Goal: Information Seeking & Learning: Learn about a topic

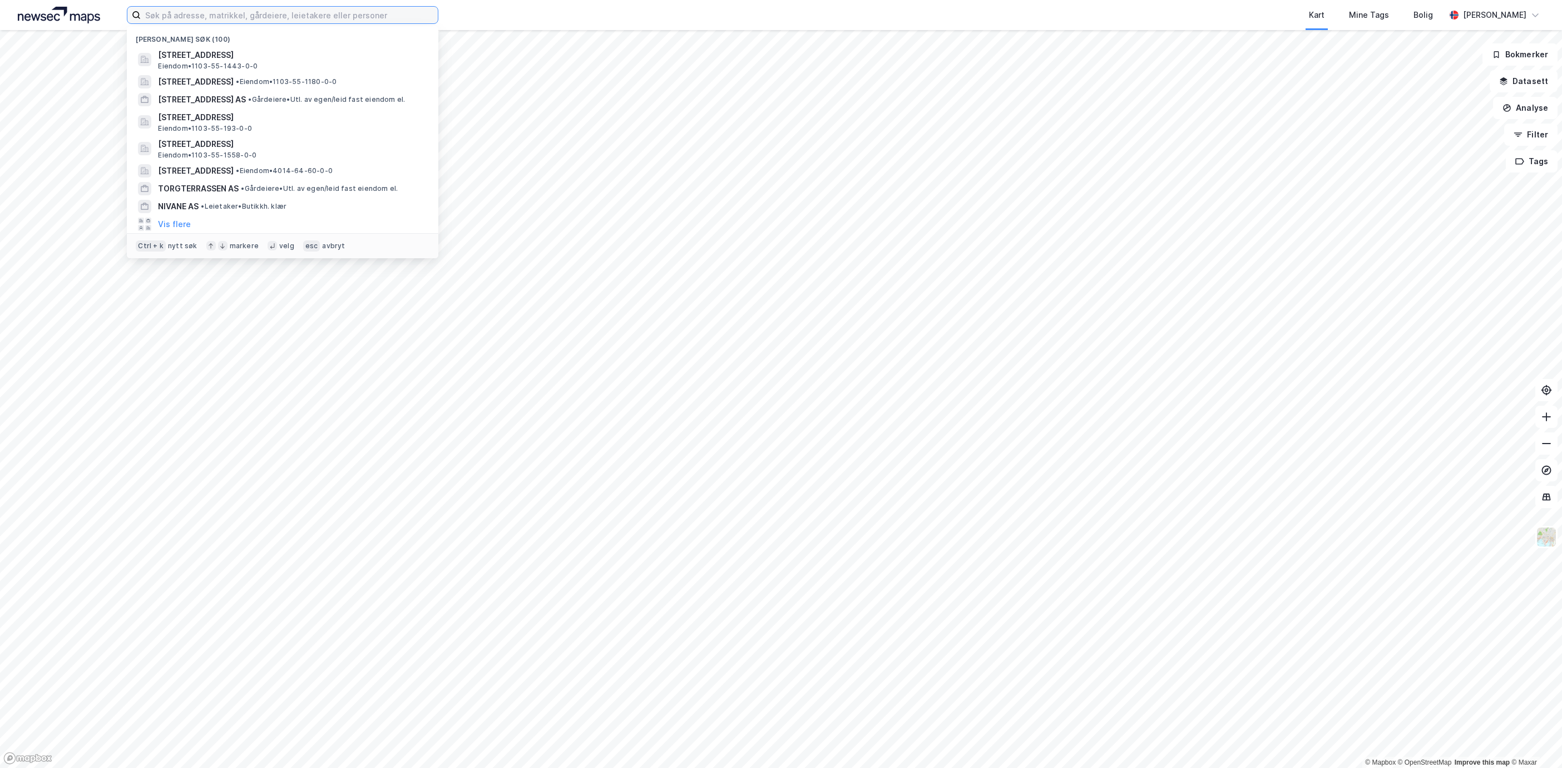
click at [200, 19] on input at bounding box center [289, 15] width 297 height 17
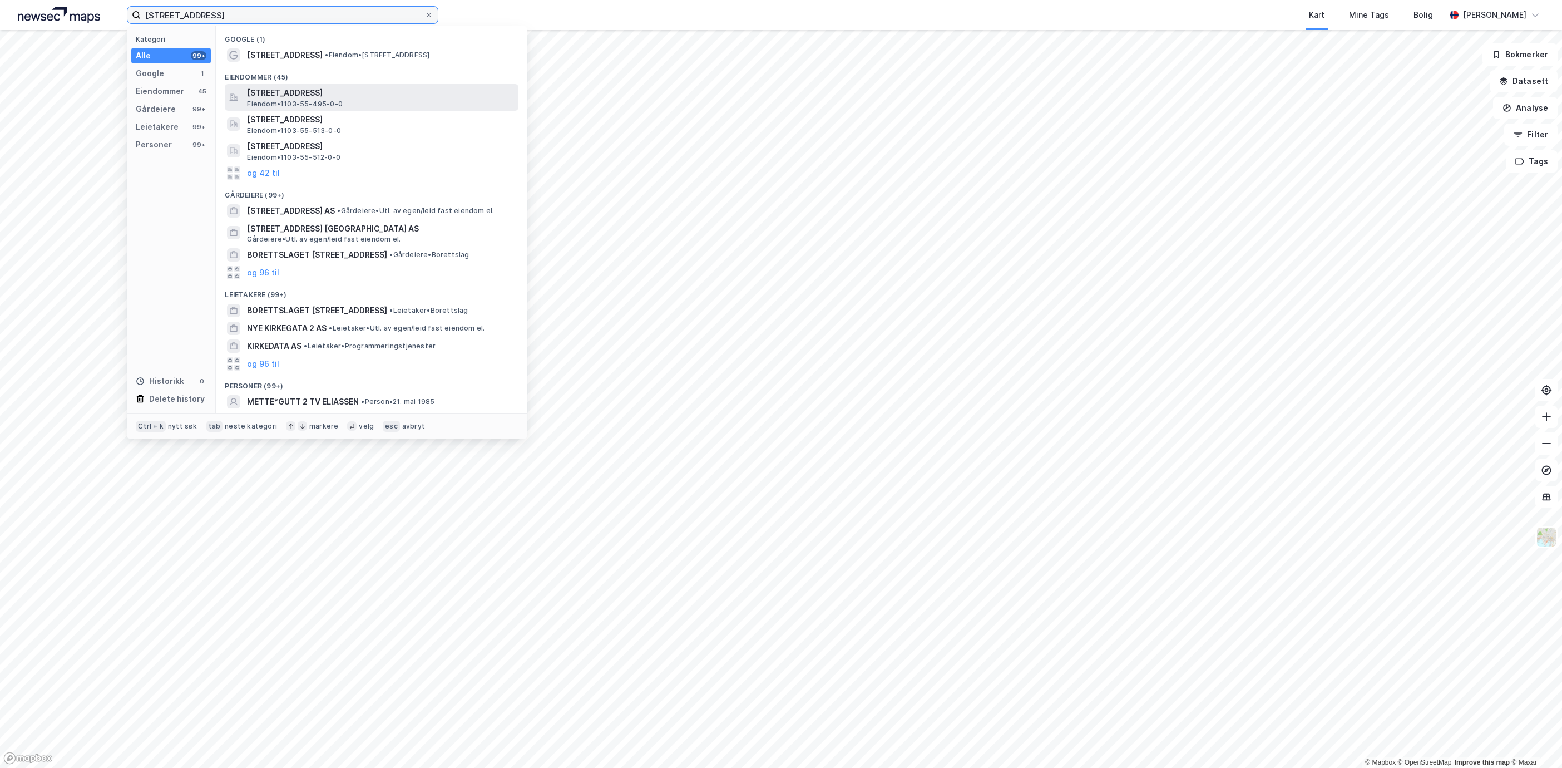
type input "[STREET_ADDRESS]"
click at [364, 92] on span "[STREET_ADDRESS]" at bounding box center [380, 92] width 267 height 13
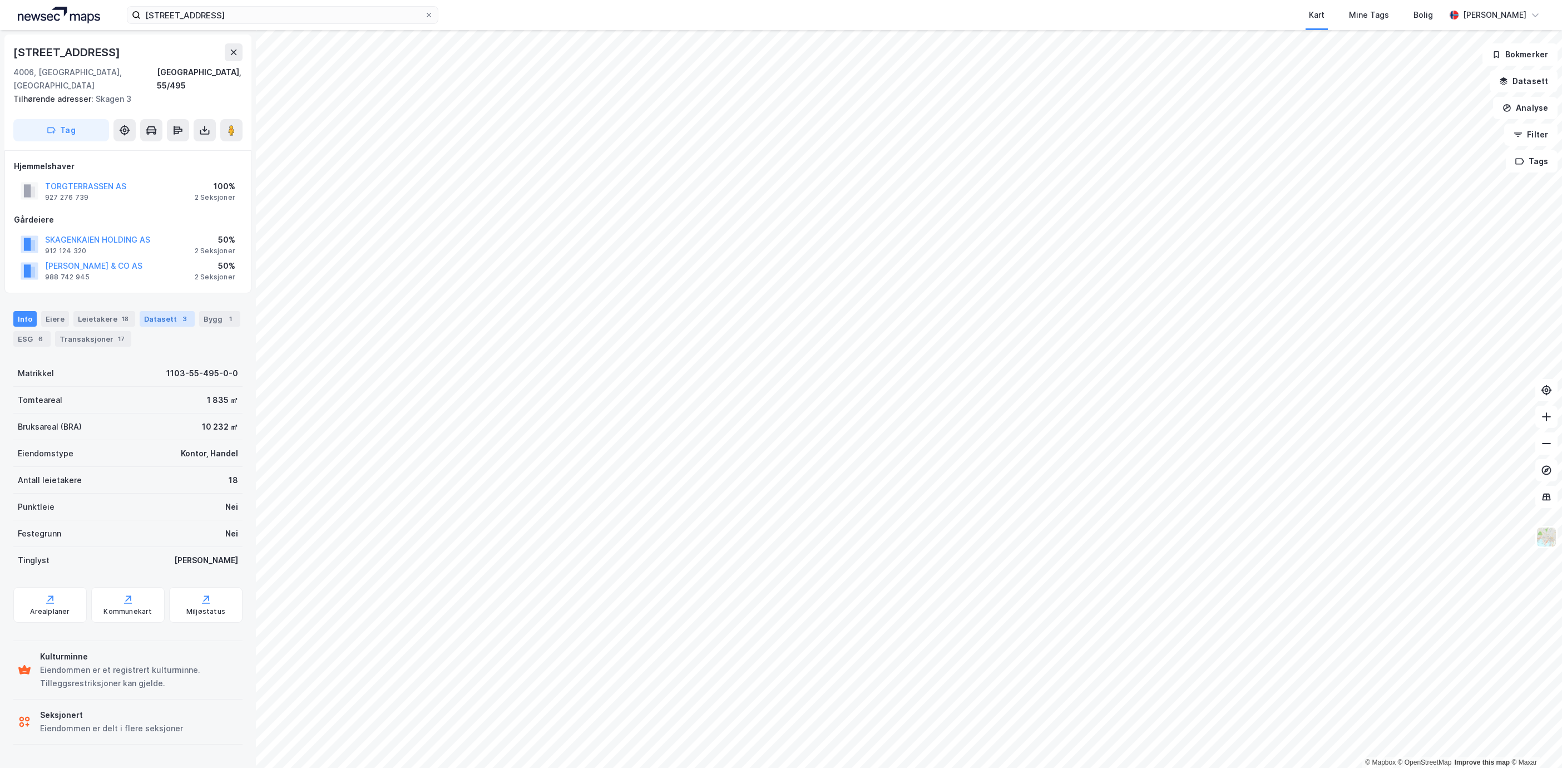
click at [179, 313] on div "Datasett 3" at bounding box center [167, 319] width 55 height 16
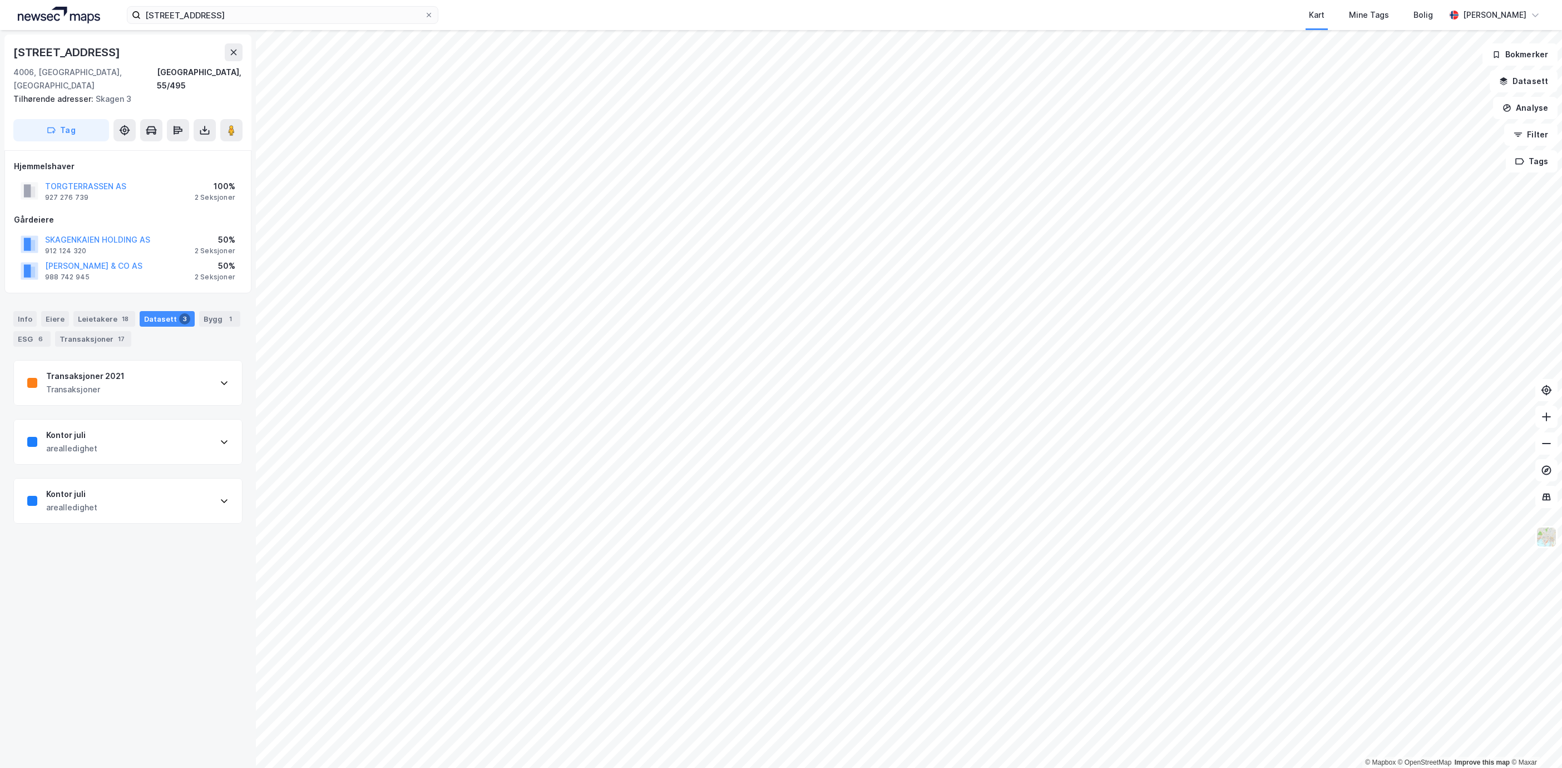
click at [149, 424] on div "Kontor juli arealledighet" at bounding box center [128, 441] width 228 height 45
click at [187, 698] on div "Kontor juli arealledighet" at bounding box center [128, 708] width 228 height 45
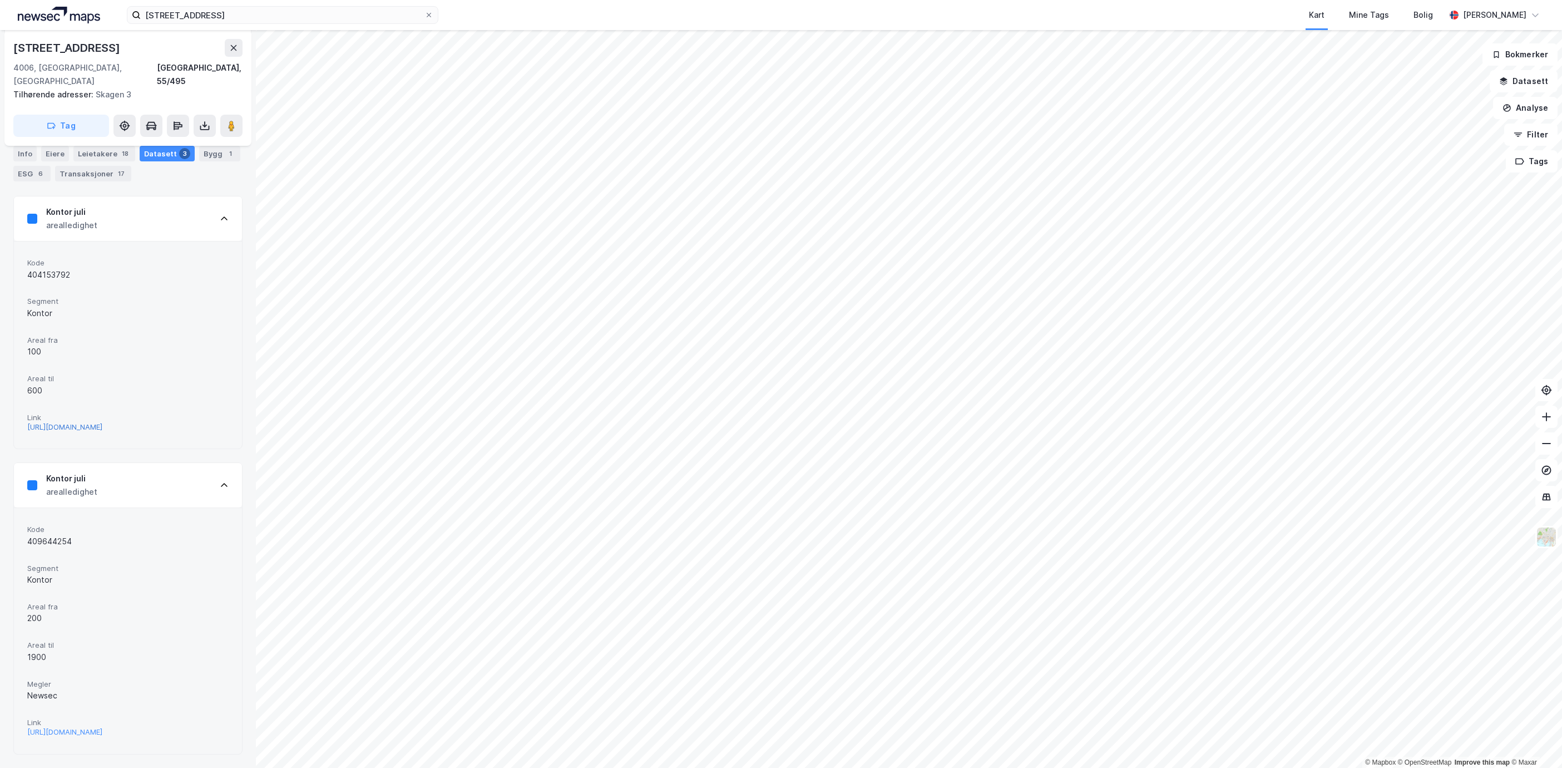
click at [97, 422] on div "[URL][DOMAIN_NAME]" at bounding box center [64, 426] width 75 height 9
